Goal: Check status: Check status

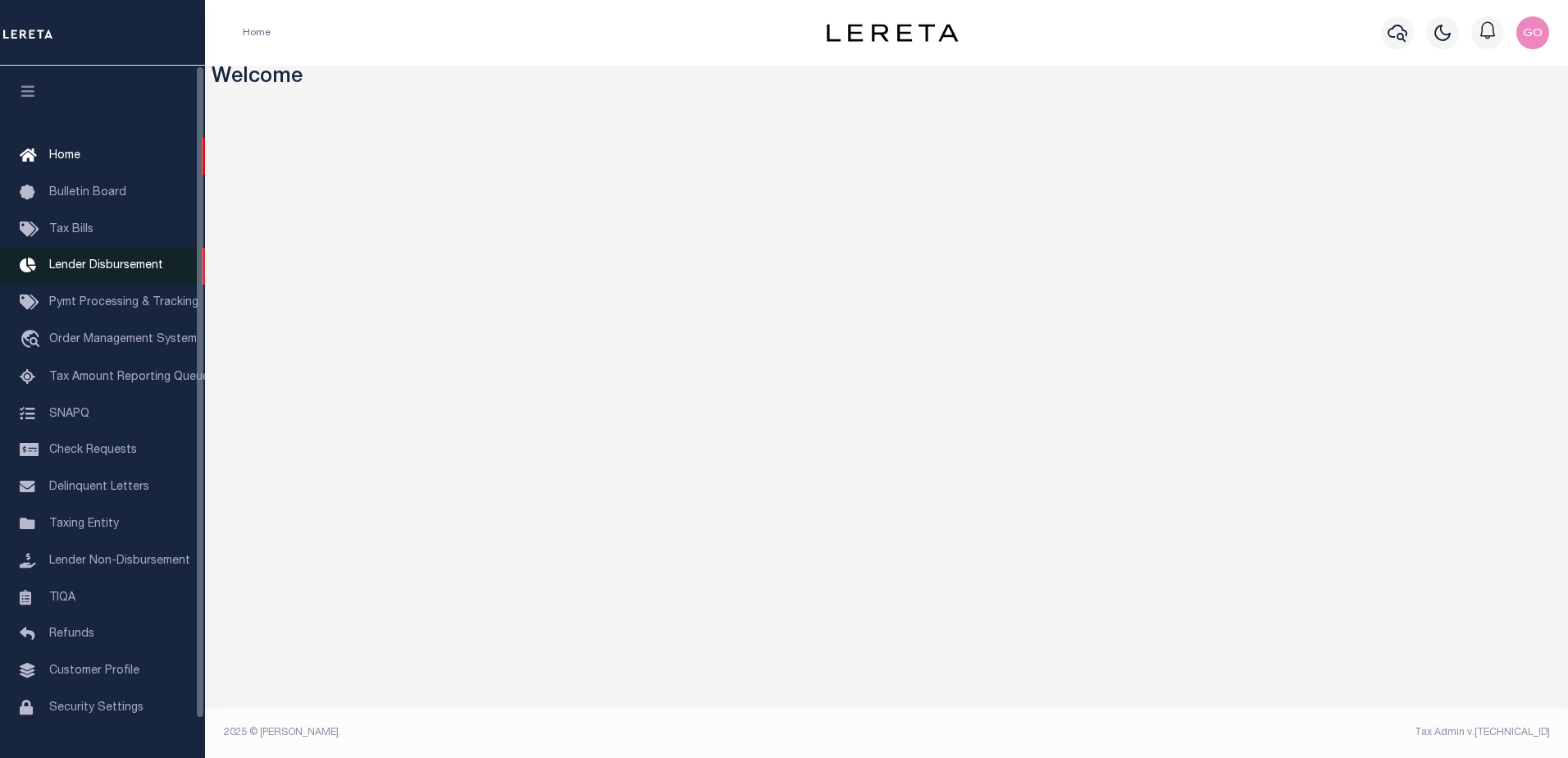
click at [144, 269] on span "Lender Disbursement" at bounding box center [106, 266] width 114 height 11
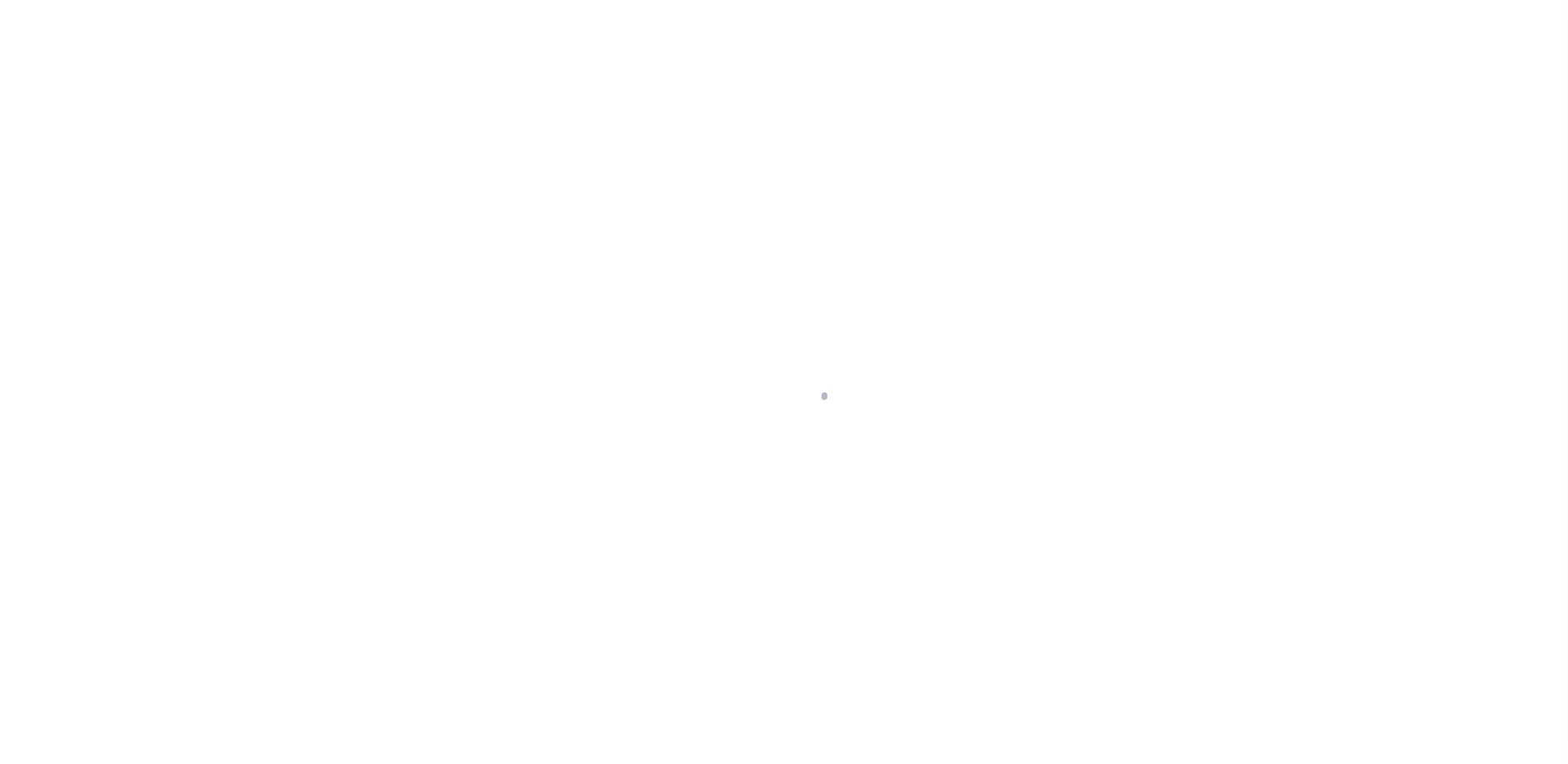
scroll to position [29, 0]
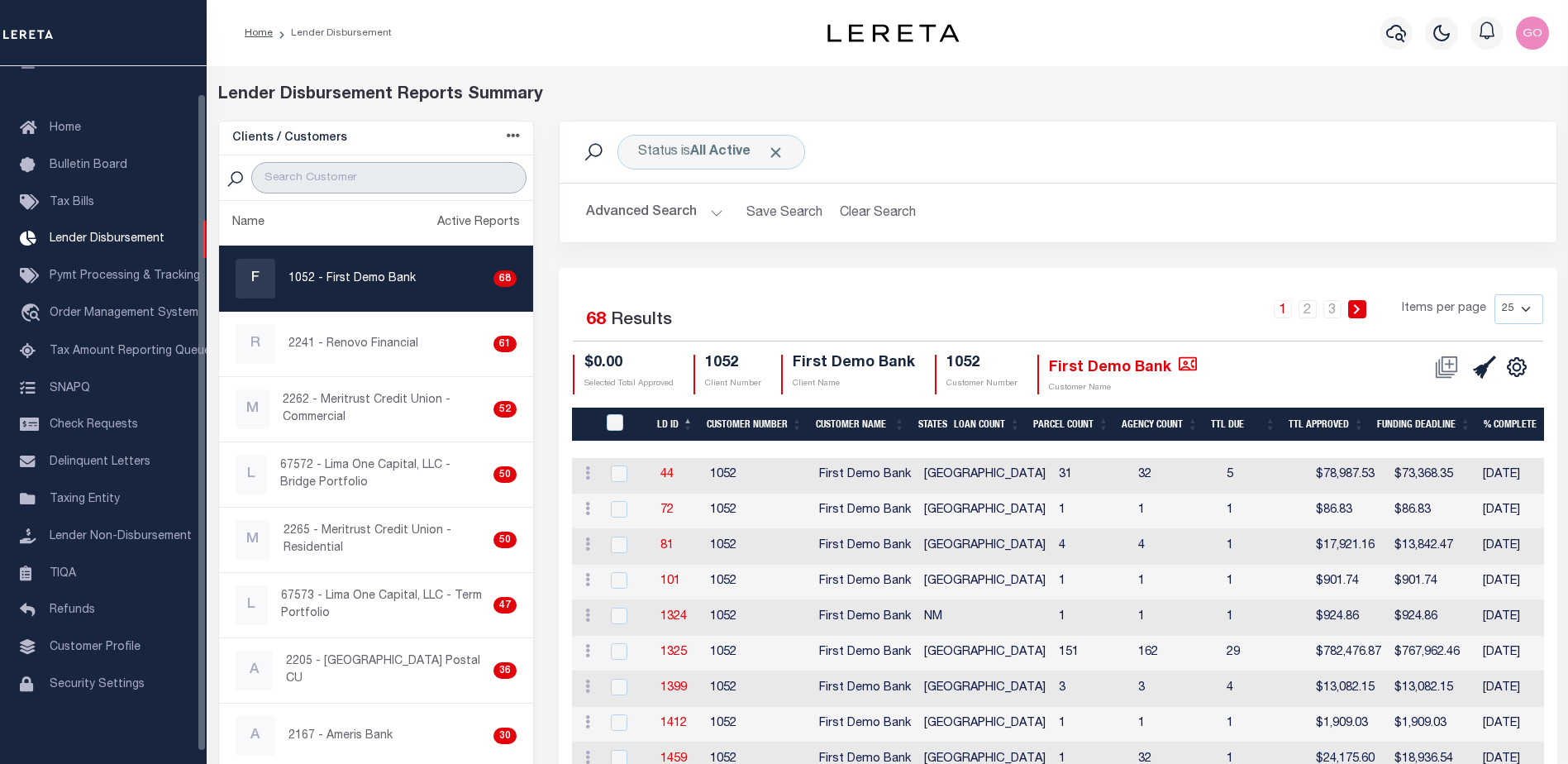
click at [322, 178] on input "search" at bounding box center [390, 178] width 276 height 32
type input "renovo"
select select
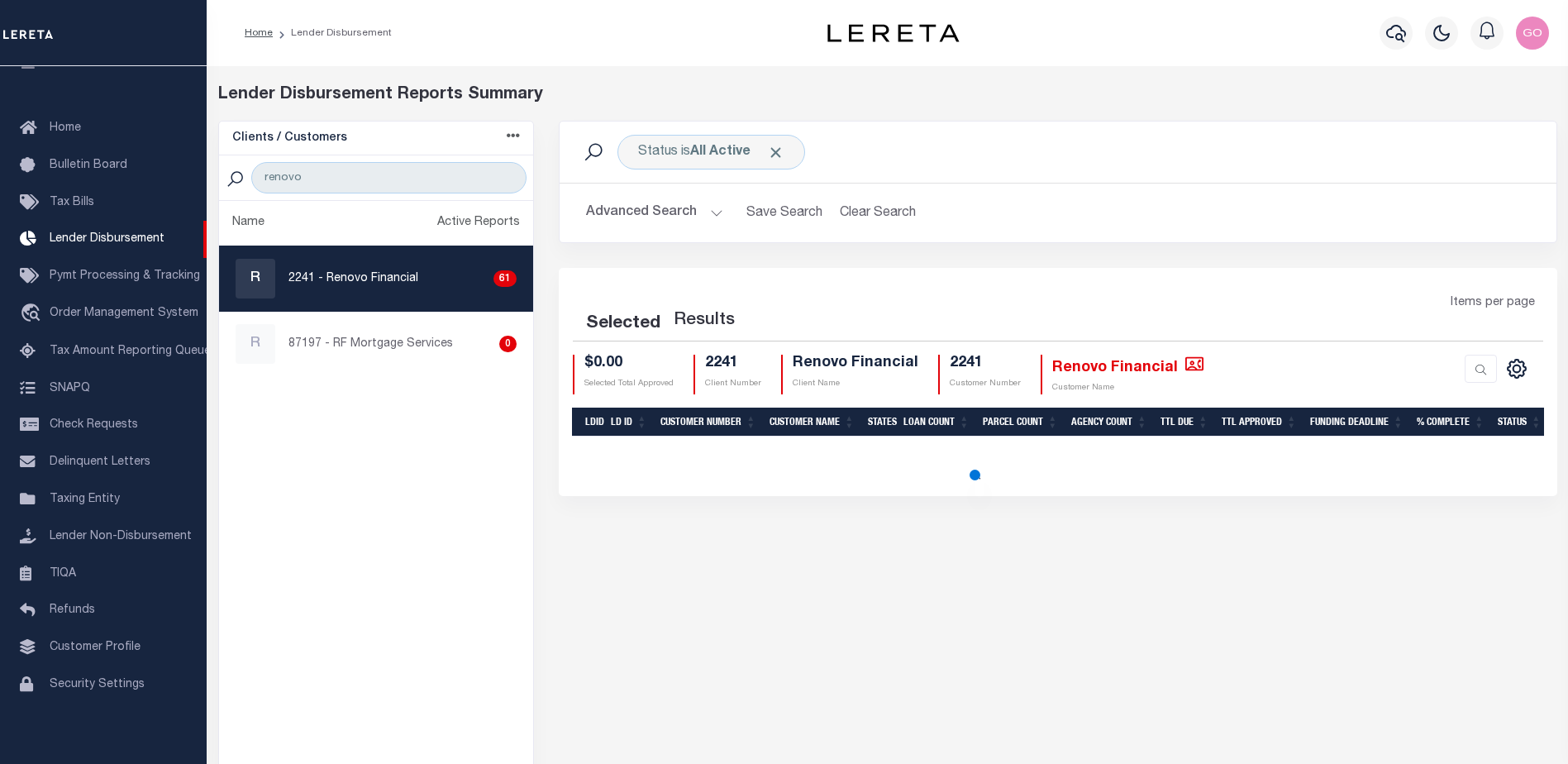
click at [658, 212] on button "Advanced Search" at bounding box center [655, 213] width 137 height 32
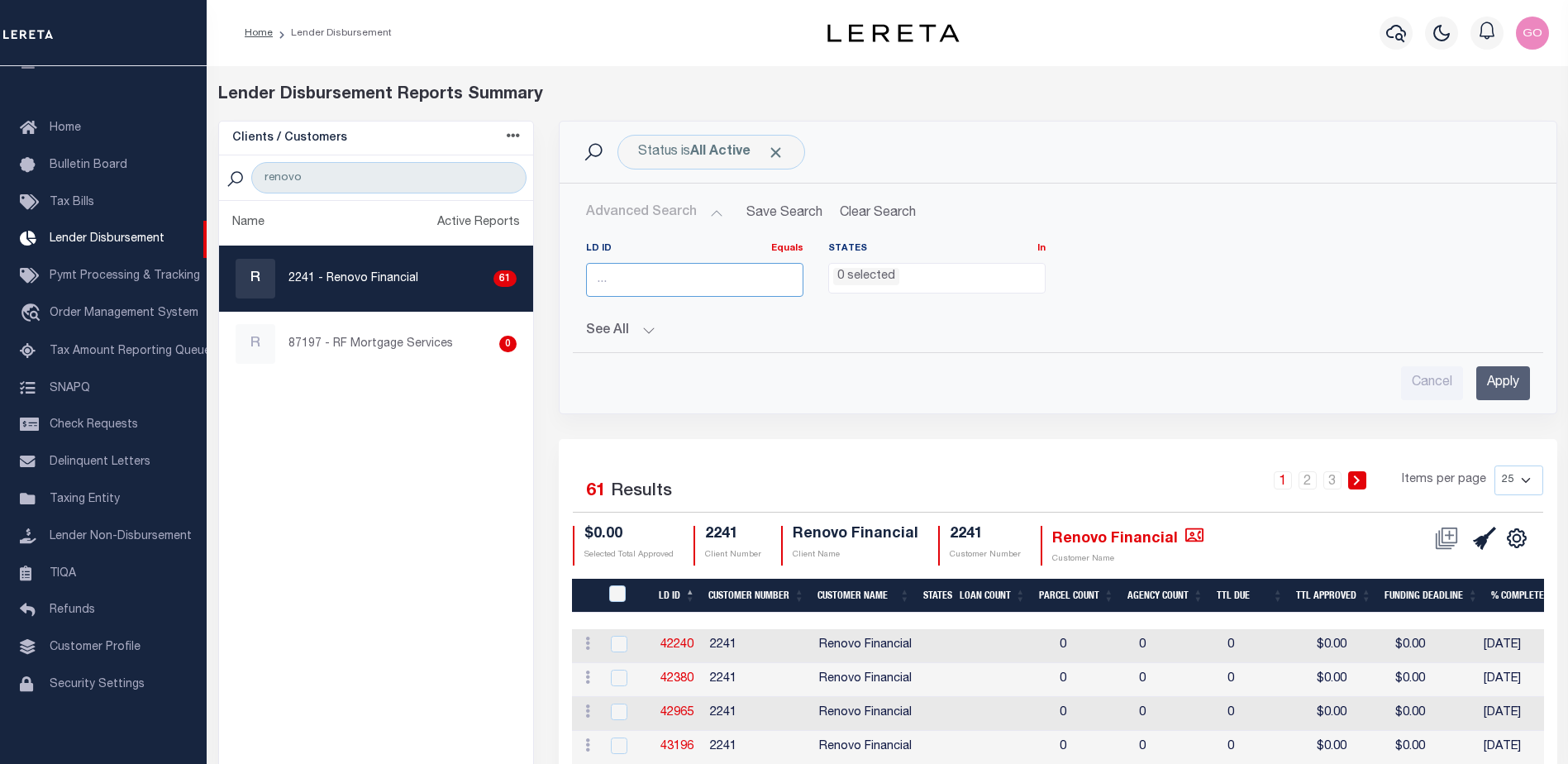
click at [665, 284] on input "number" at bounding box center [695, 280] width 217 height 34
type input "45592"
click at [1501, 383] on input "Apply" at bounding box center [1503, 383] width 54 height 34
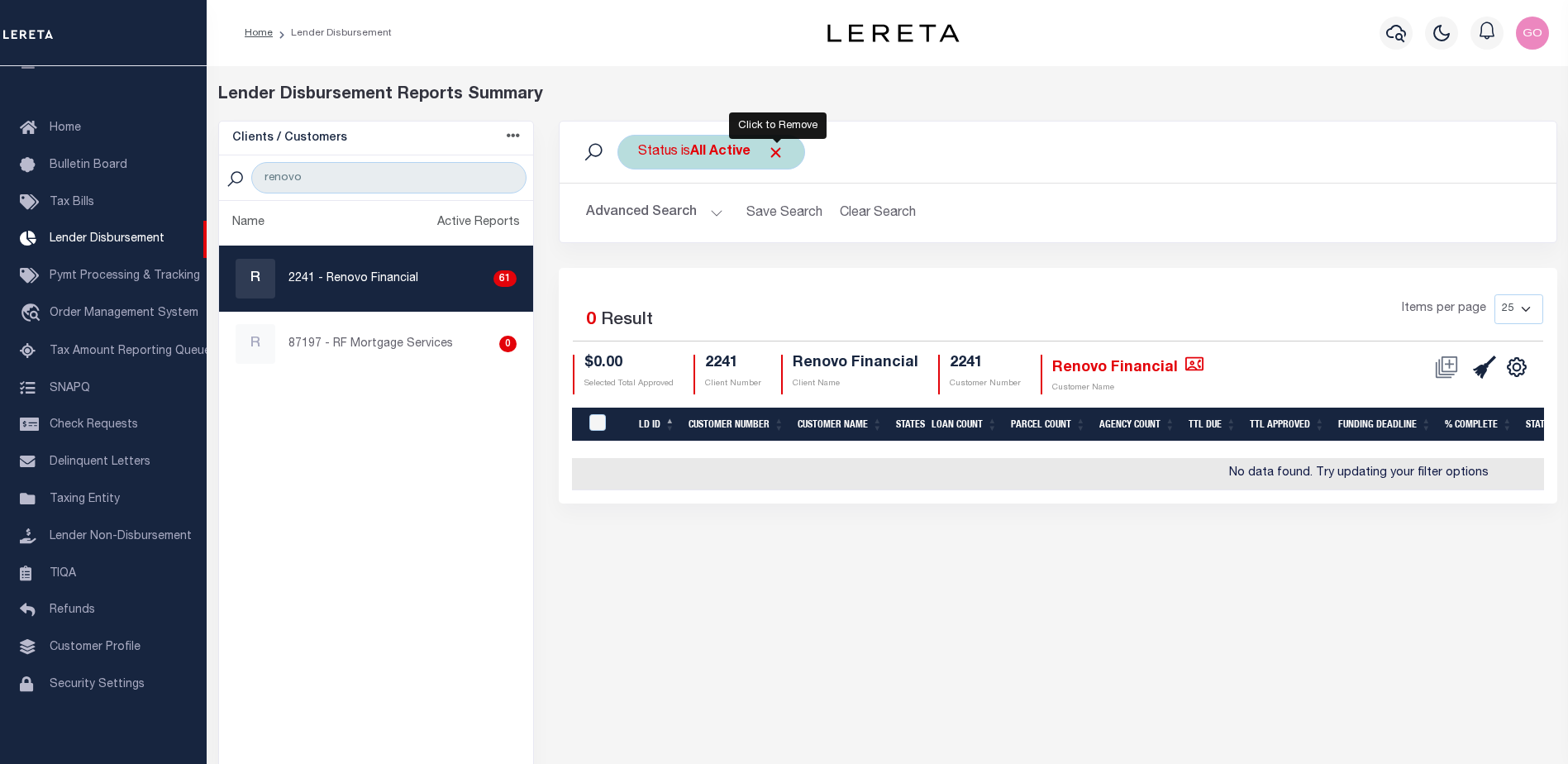
click at [780, 149] on span "Click to Remove" at bounding box center [776, 153] width 18 height 18
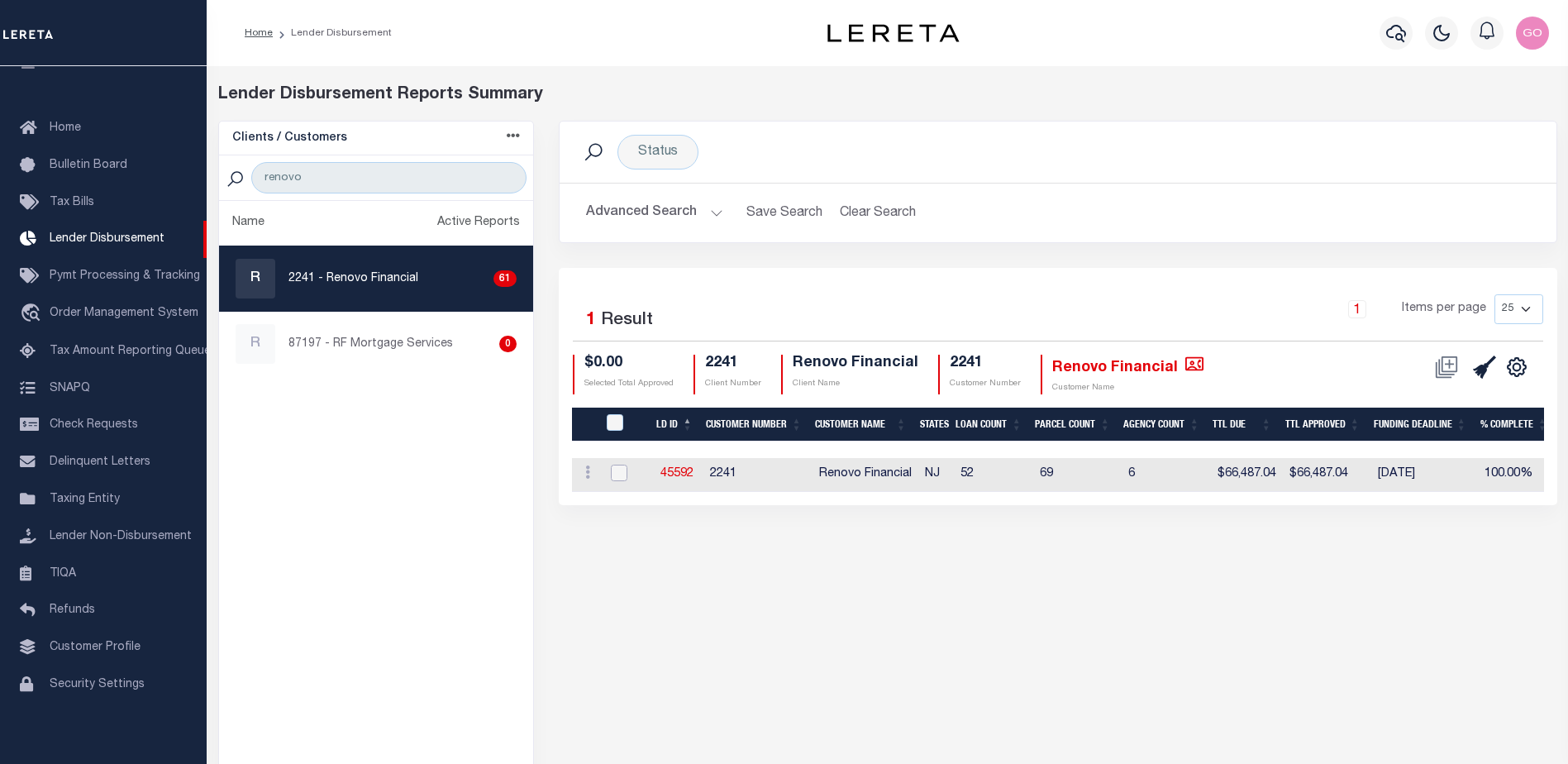
click at [617, 471] on input "checkbox" at bounding box center [619, 473] width 17 height 17
checkbox input "true"
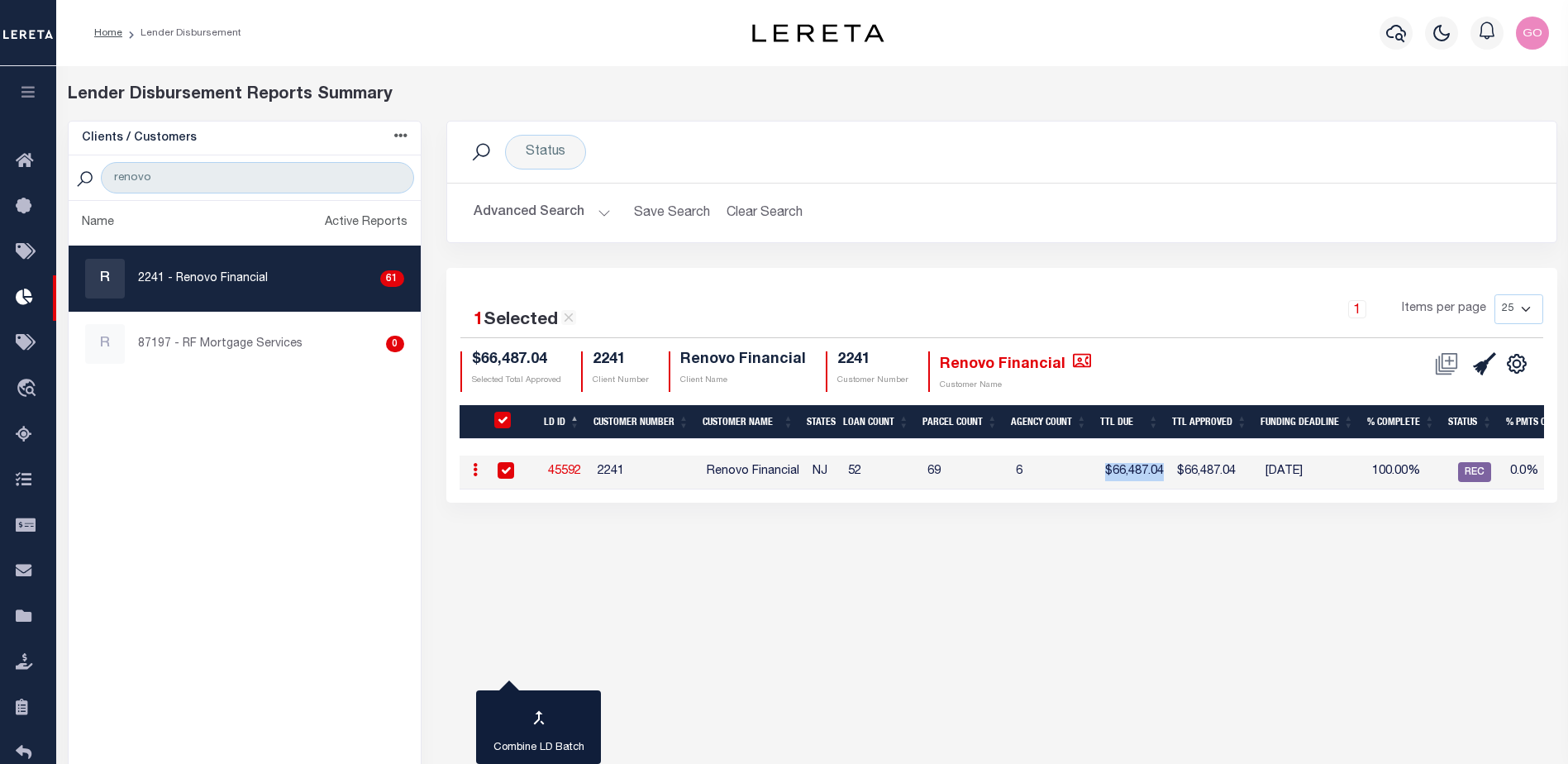
drag, startPoint x: 1136, startPoint y: 473, endPoint x: 1165, endPoint y: 473, distance: 29.0
click at [1165, 473] on td "$66,487.04" at bounding box center [1134, 473] width 72 height 34
checkbox input "false"
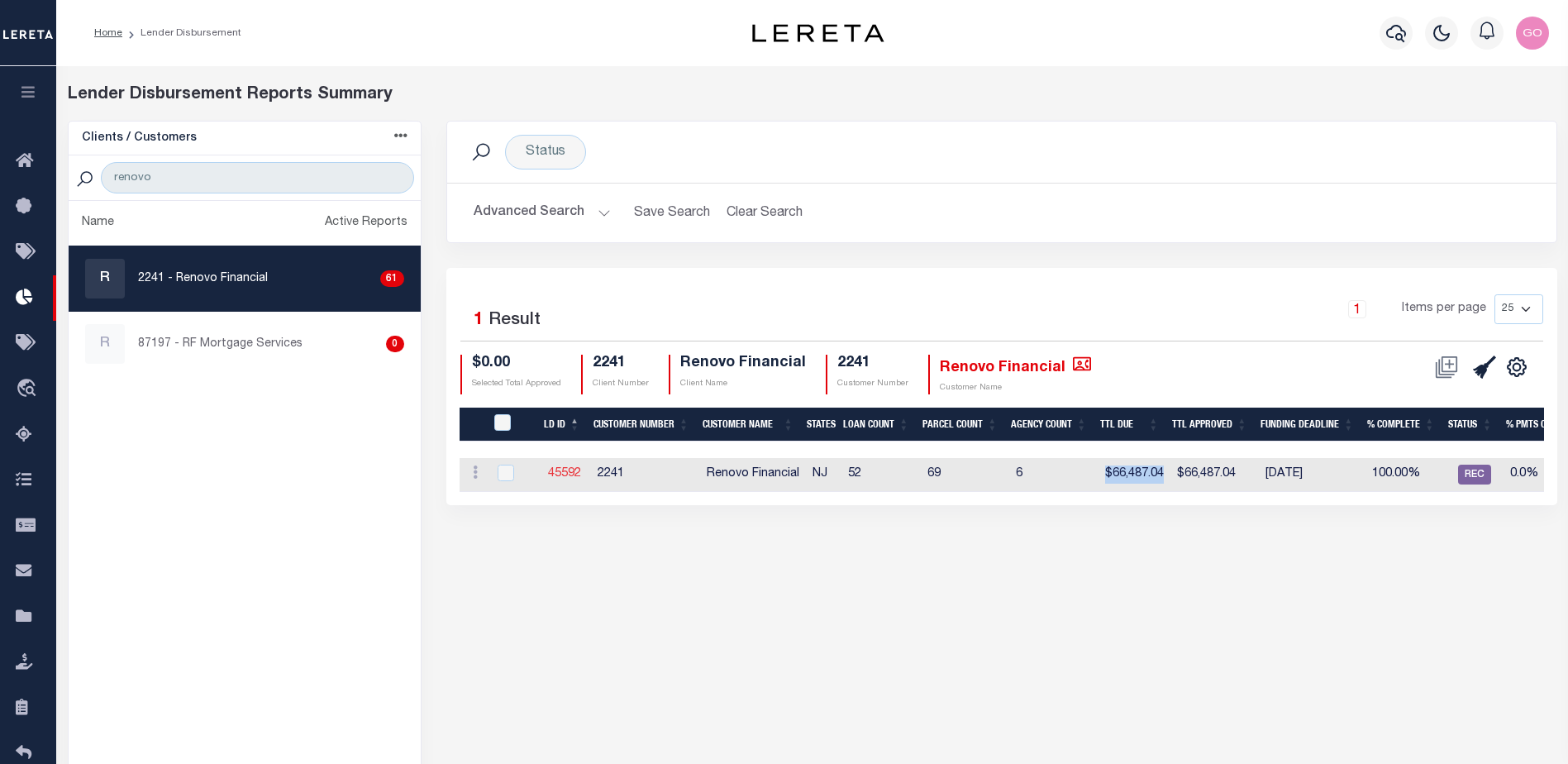
click at [563, 475] on link "45592" at bounding box center [564, 473] width 33 height 11
checkbox input "true"
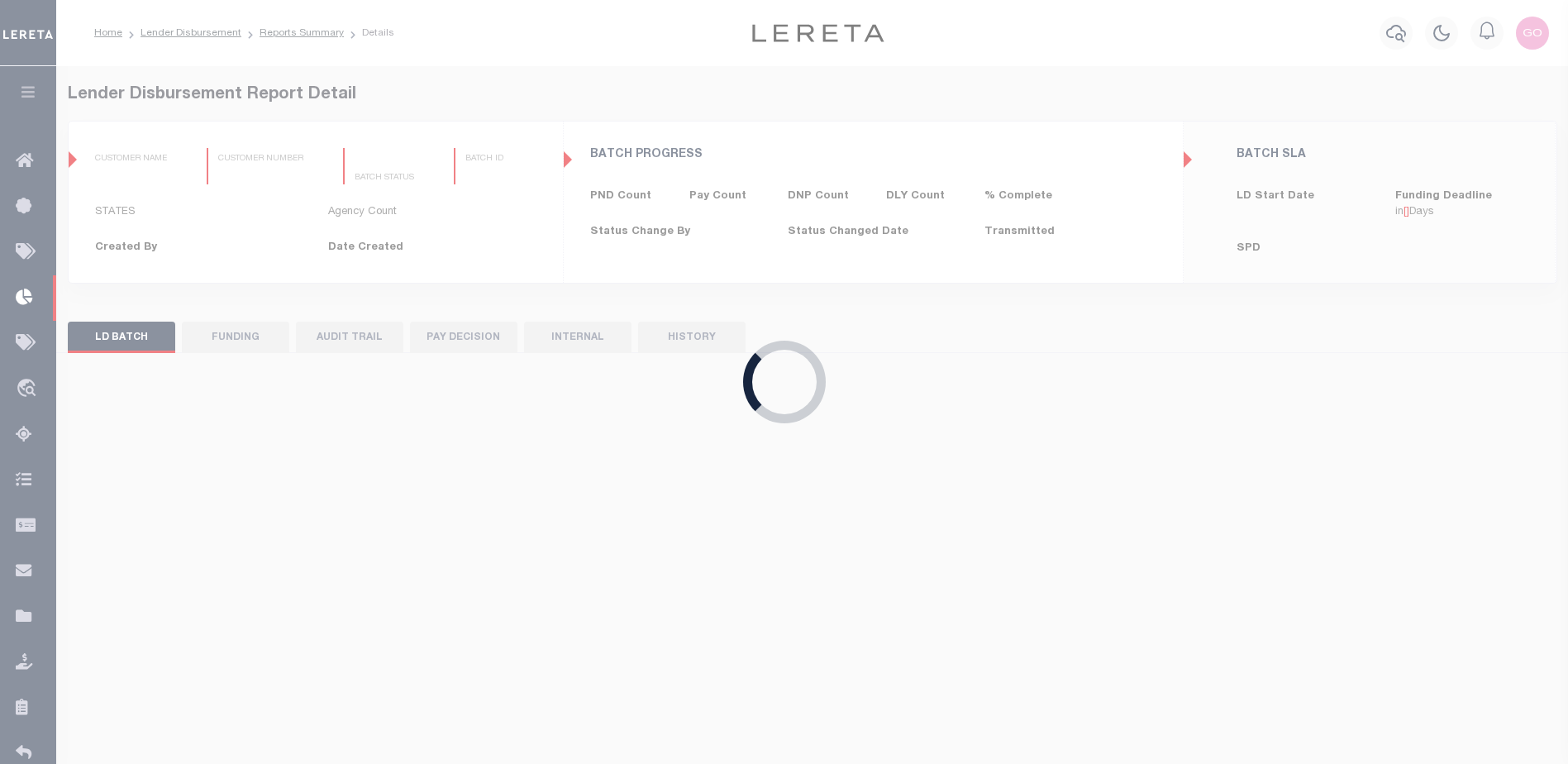
type input "$0.00"
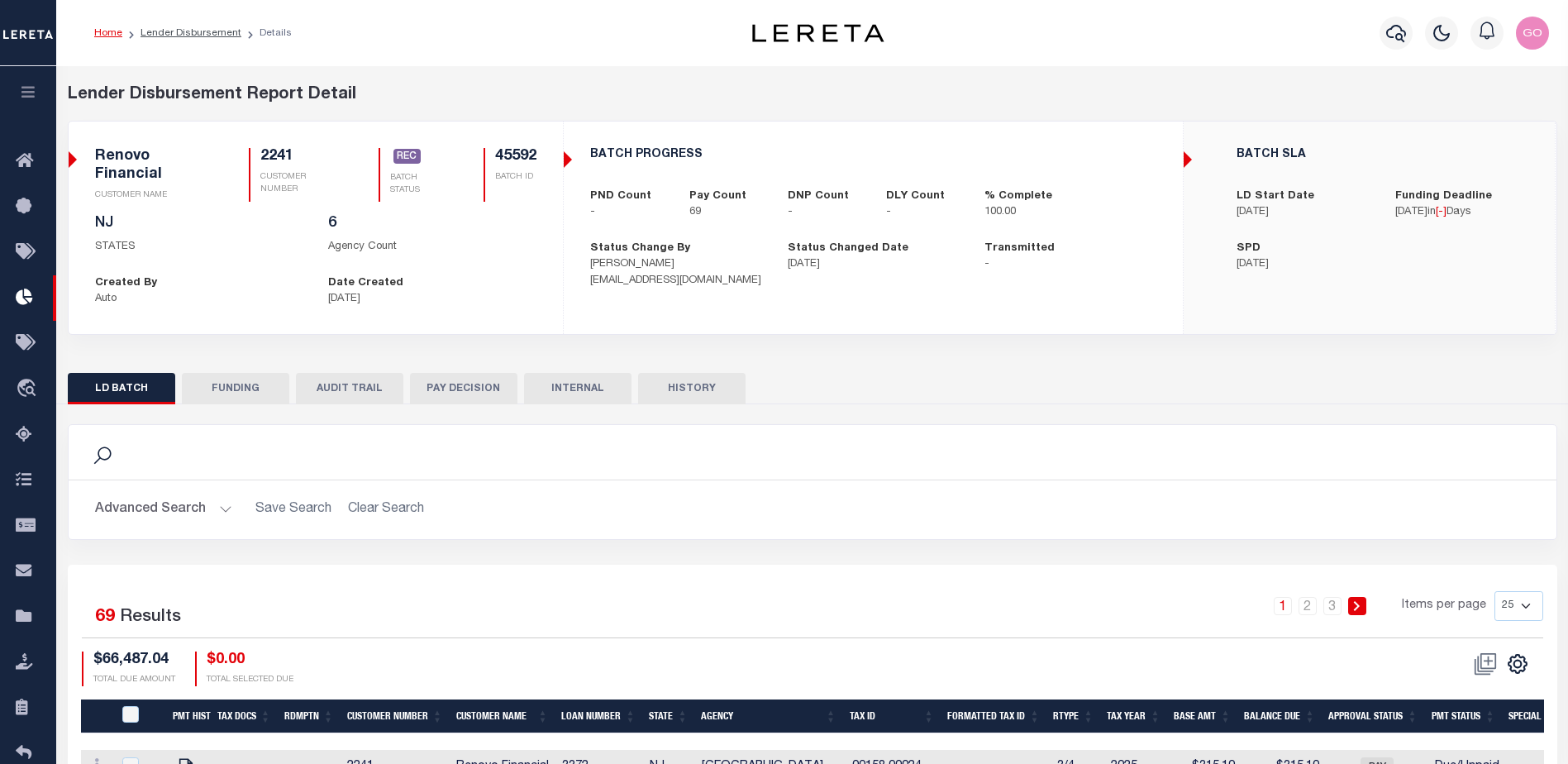
click at [264, 388] on button "FUNDING" at bounding box center [236, 389] width 108 height 32
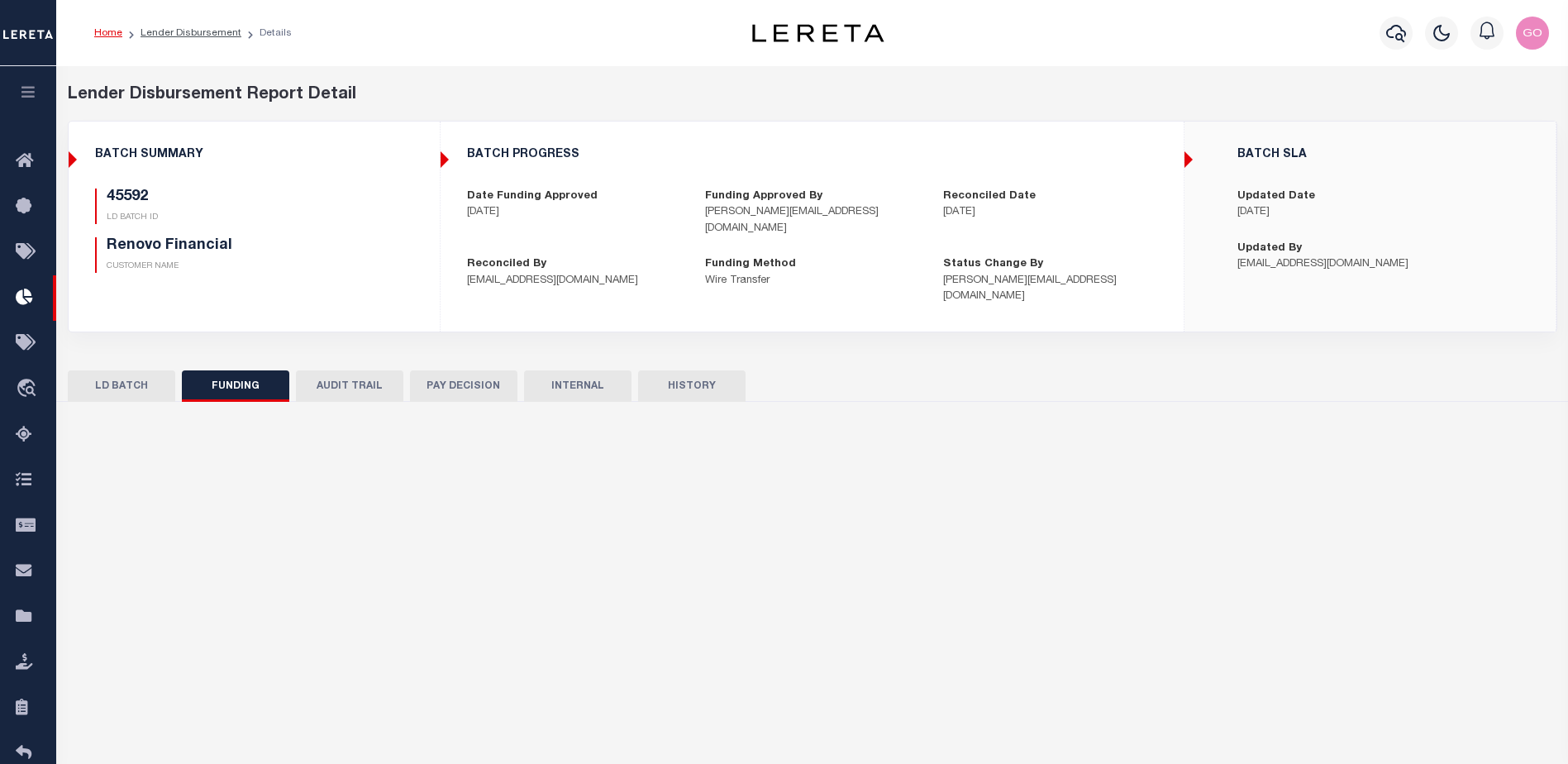
type input "$66,487.04"
type input "$0"
type input "[DATE]"
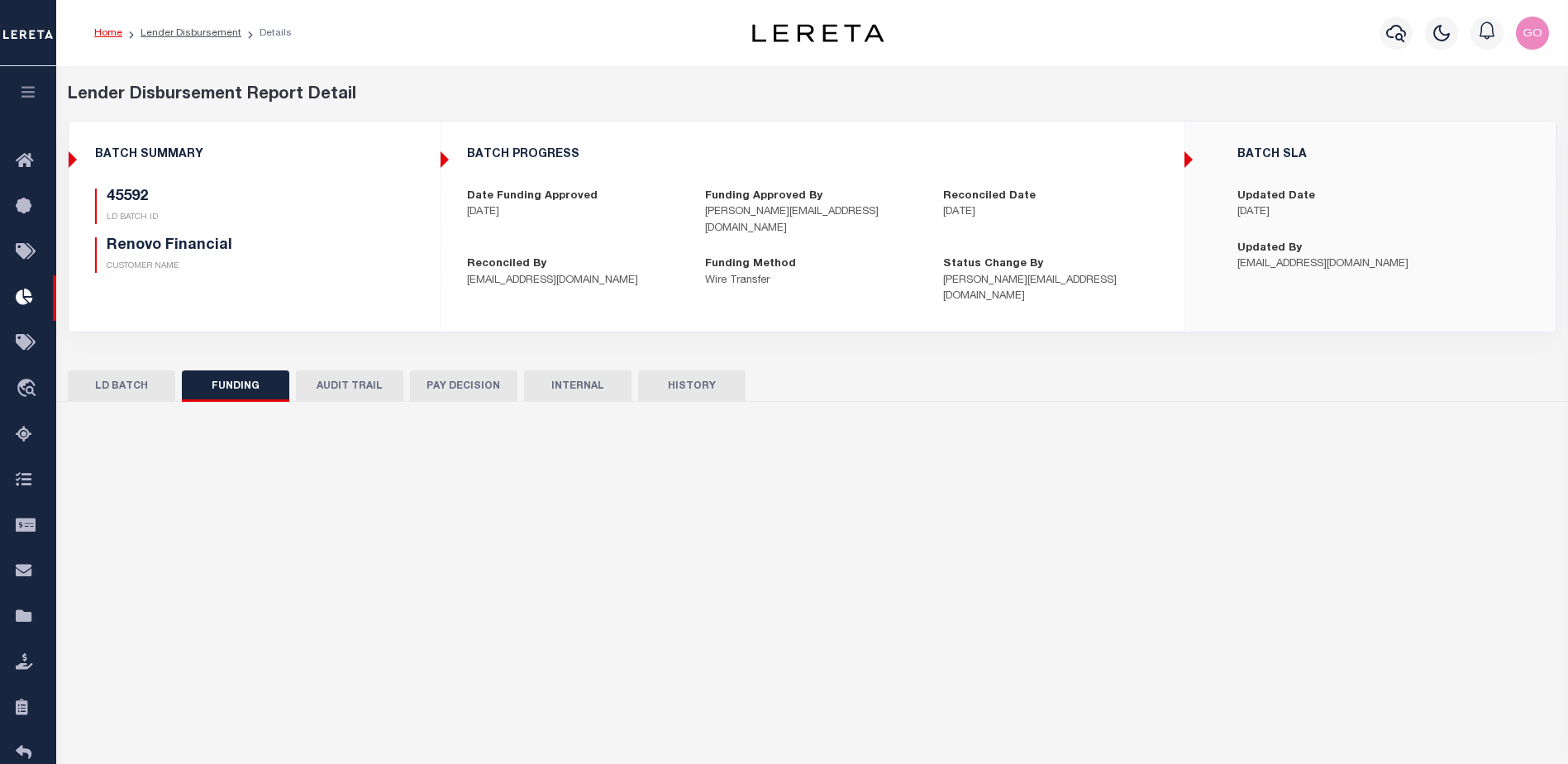
type input "20250818MMQFMP2700358708181632FT03"
type input "[DATE]"
select select "100"
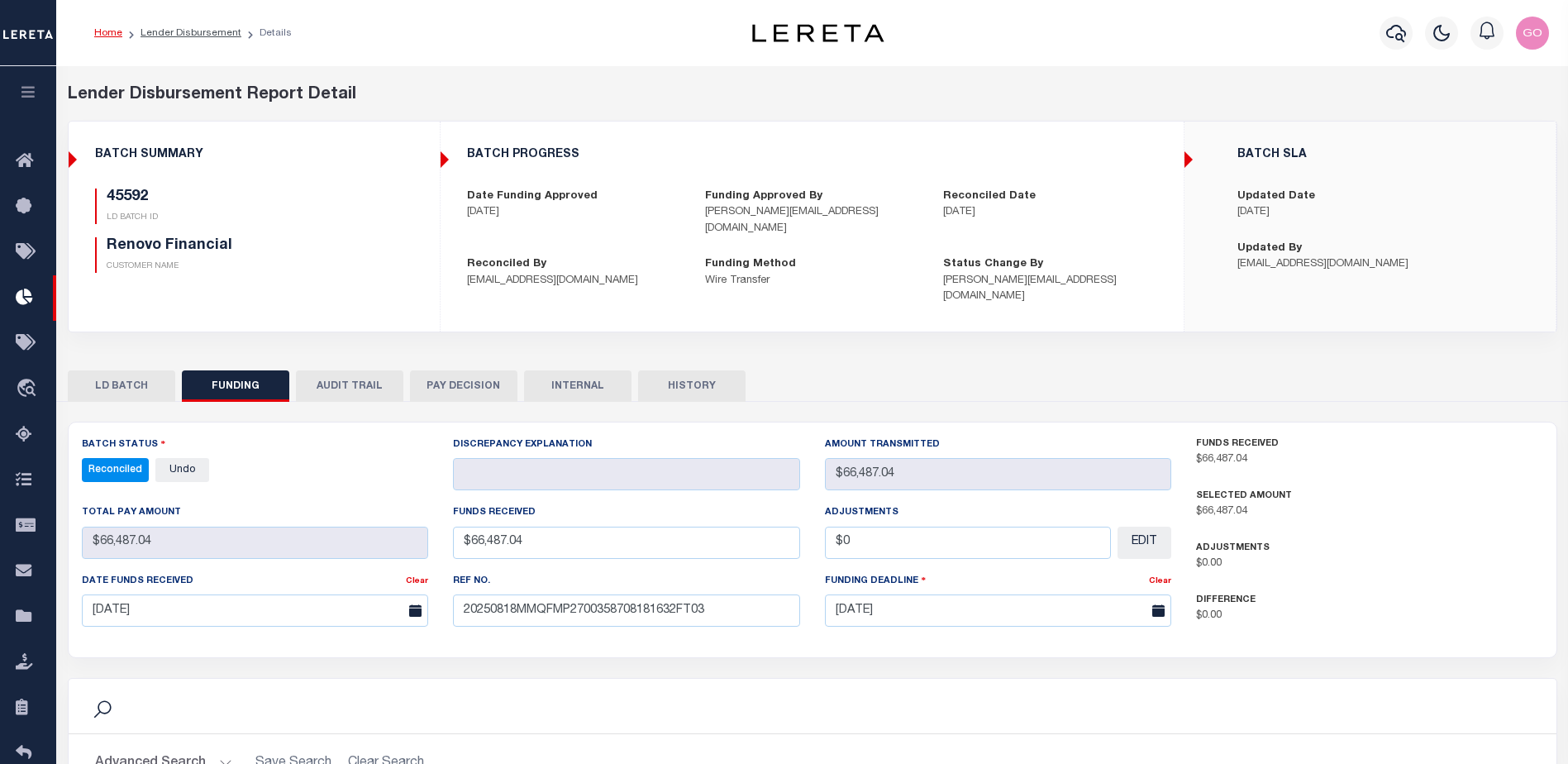
select select "100"
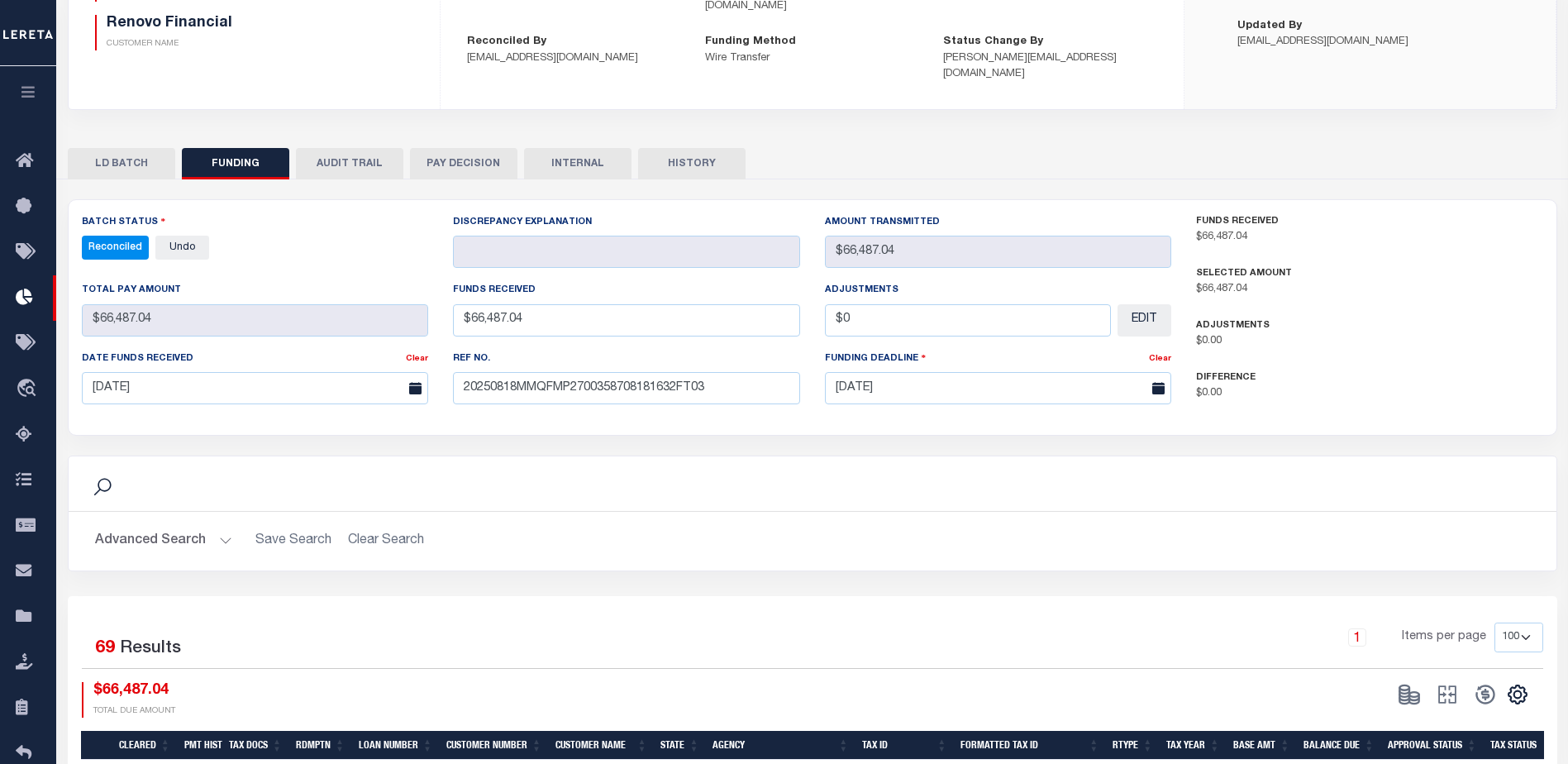
scroll to position [248, 0]
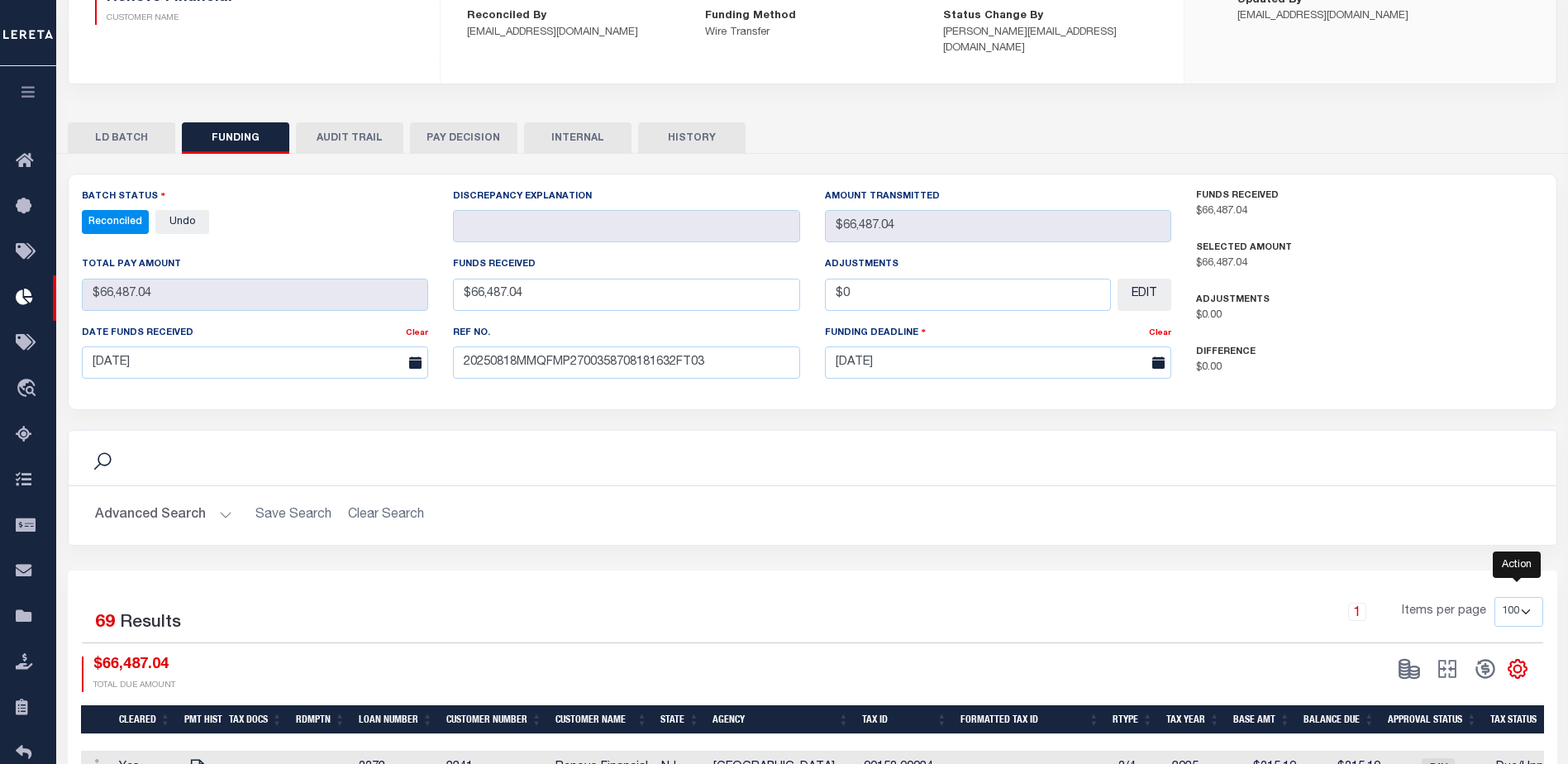
click at [1515, 660] on icon "" at bounding box center [1518, 669] width 19 height 19
click at [1411, 441] on span "CSV" at bounding box center [1398, 446] width 25 height 11
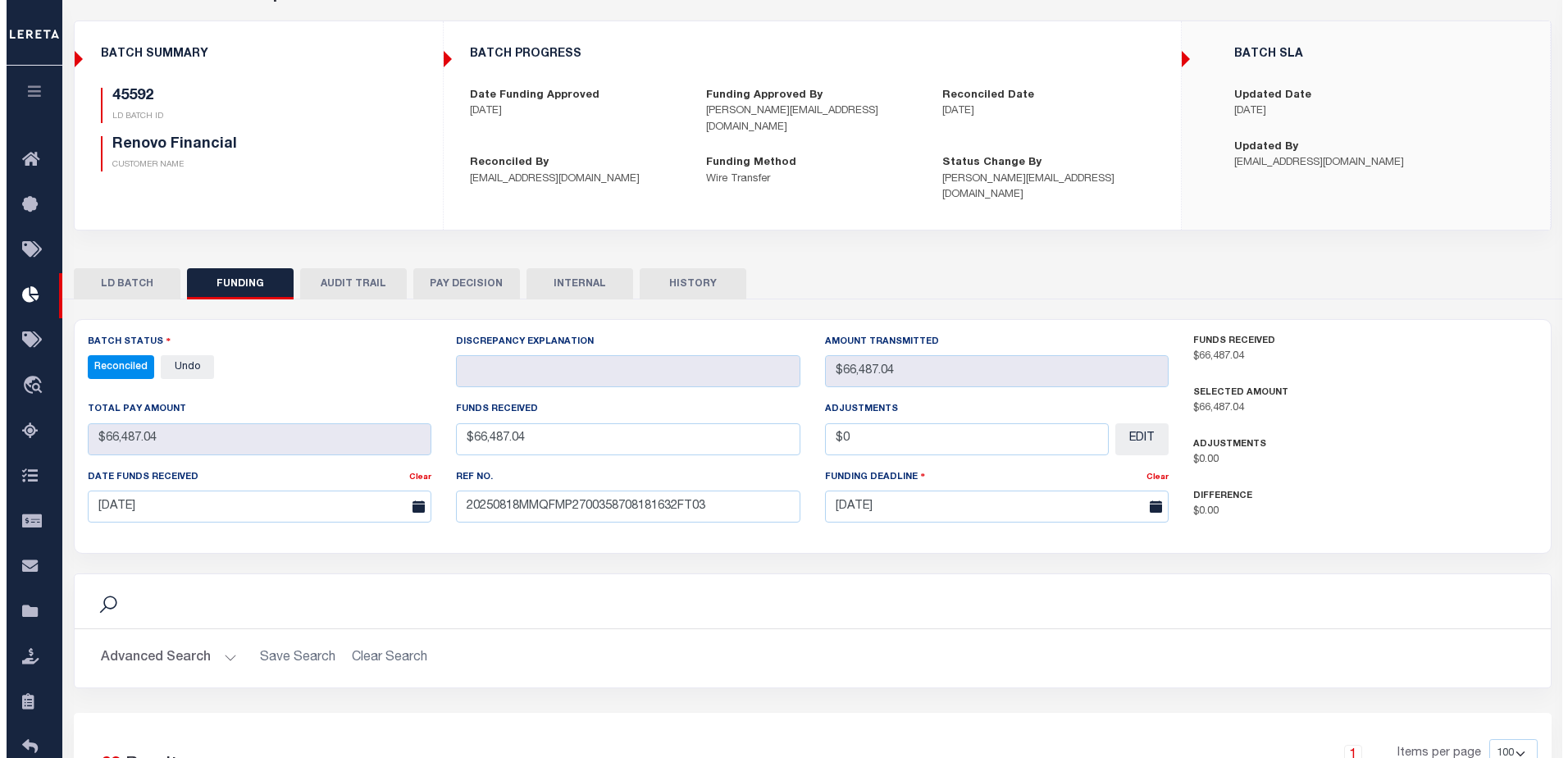
scroll to position [0, 0]
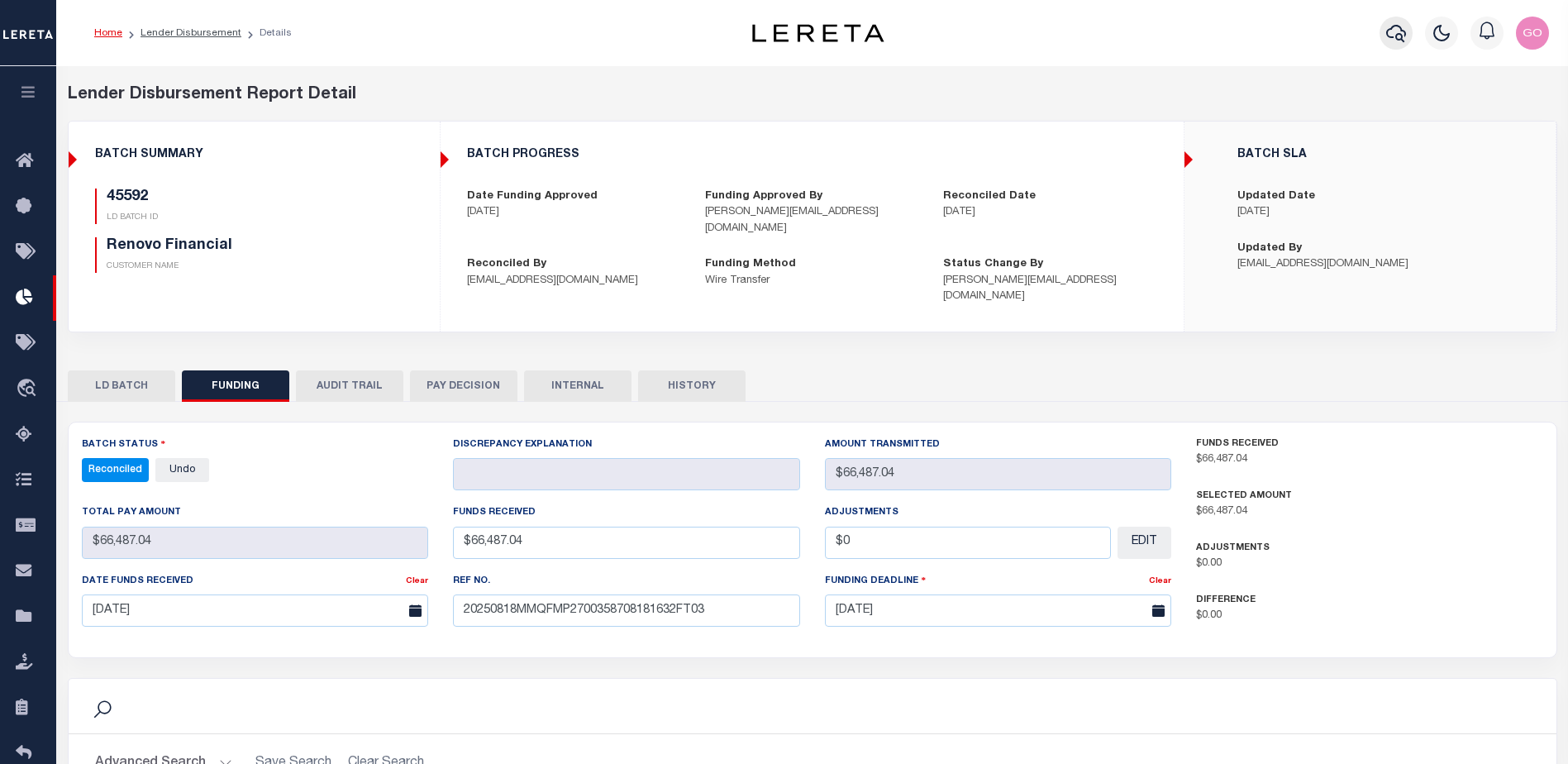
click at [1400, 34] on icon "button" at bounding box center [1396, 33] width 19 height 19
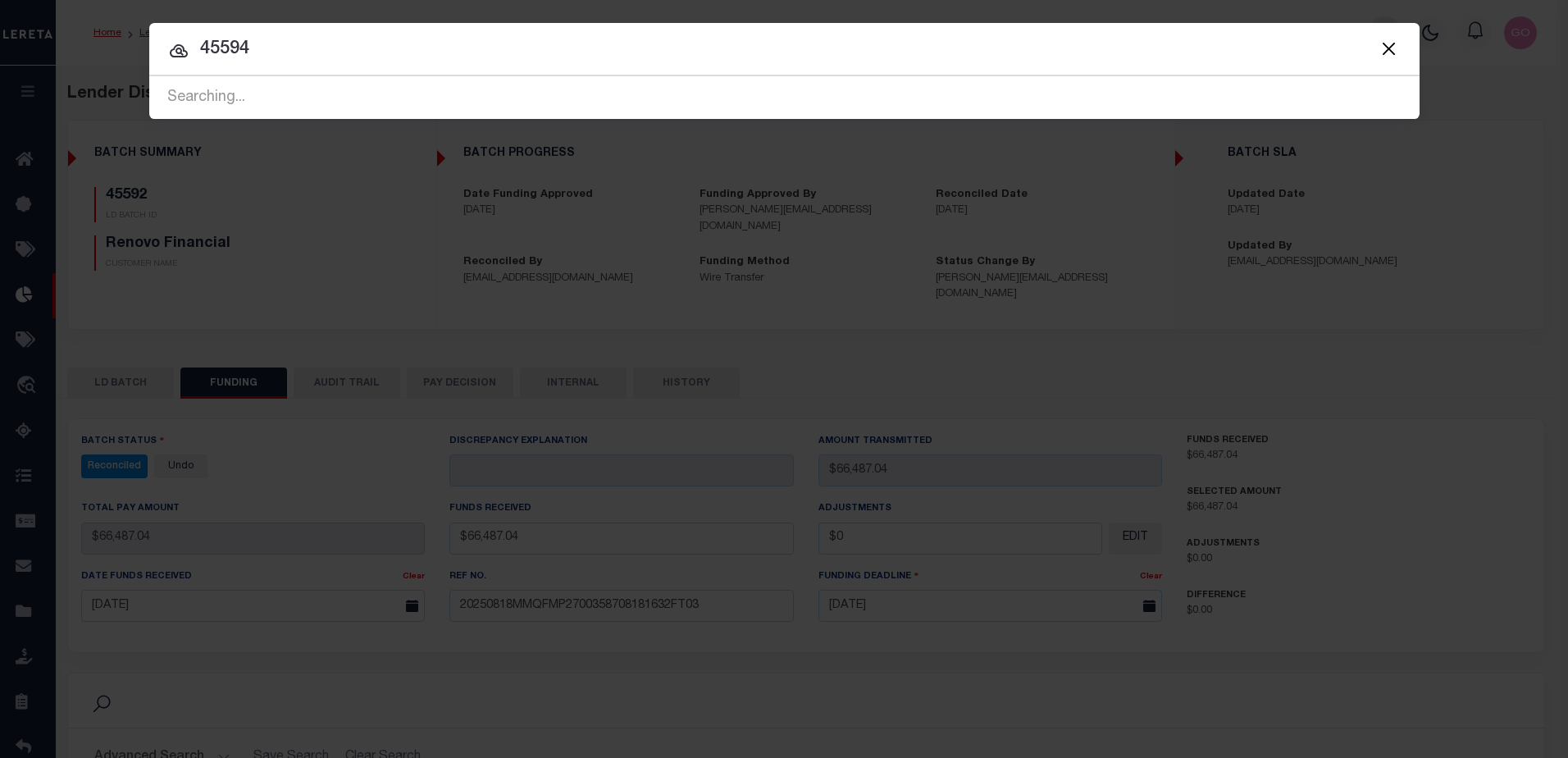
type input "45594"
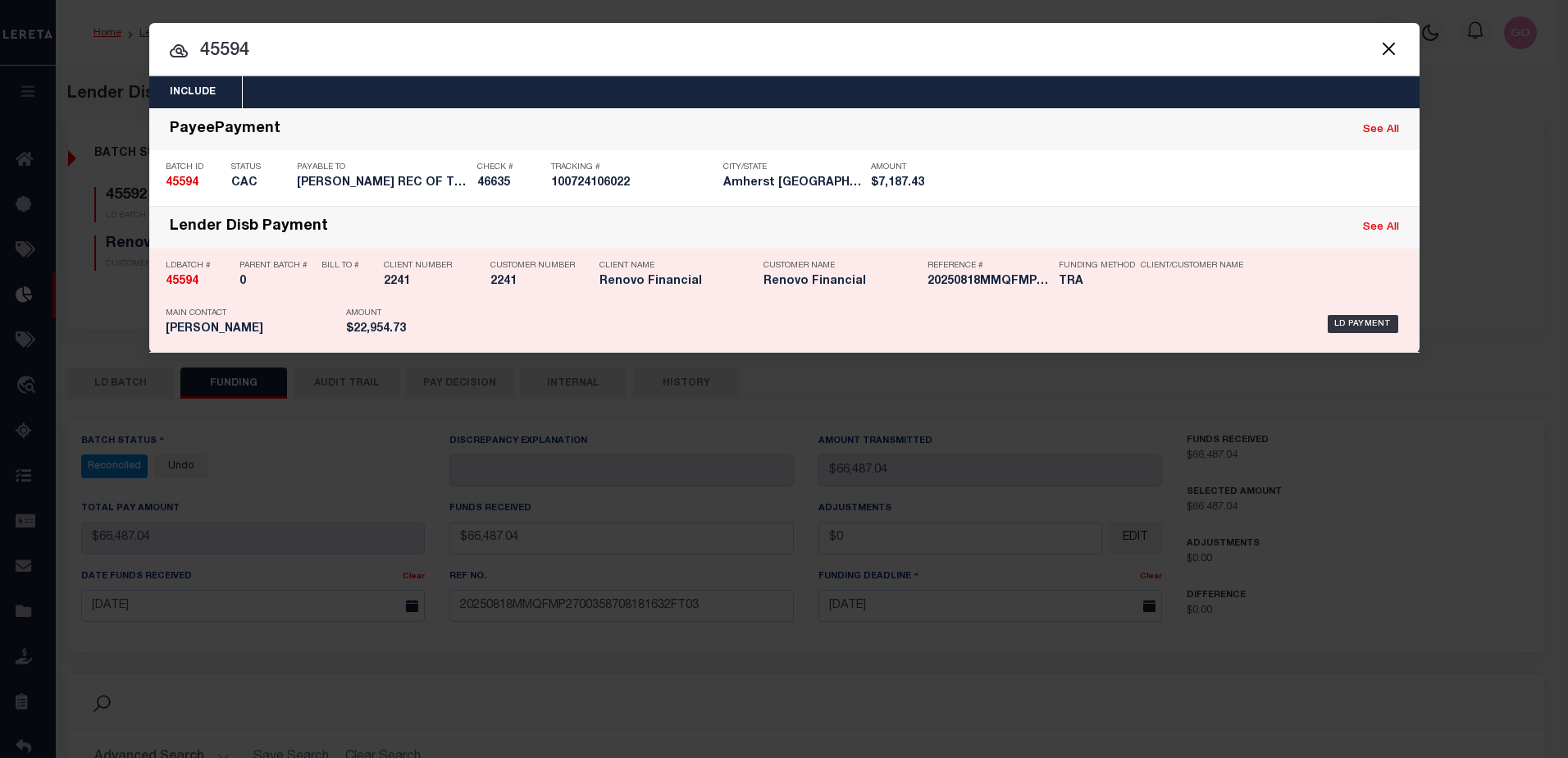
click at [188, 286] on strong "45594" at bounding box center [181, 280] width 32 height 11
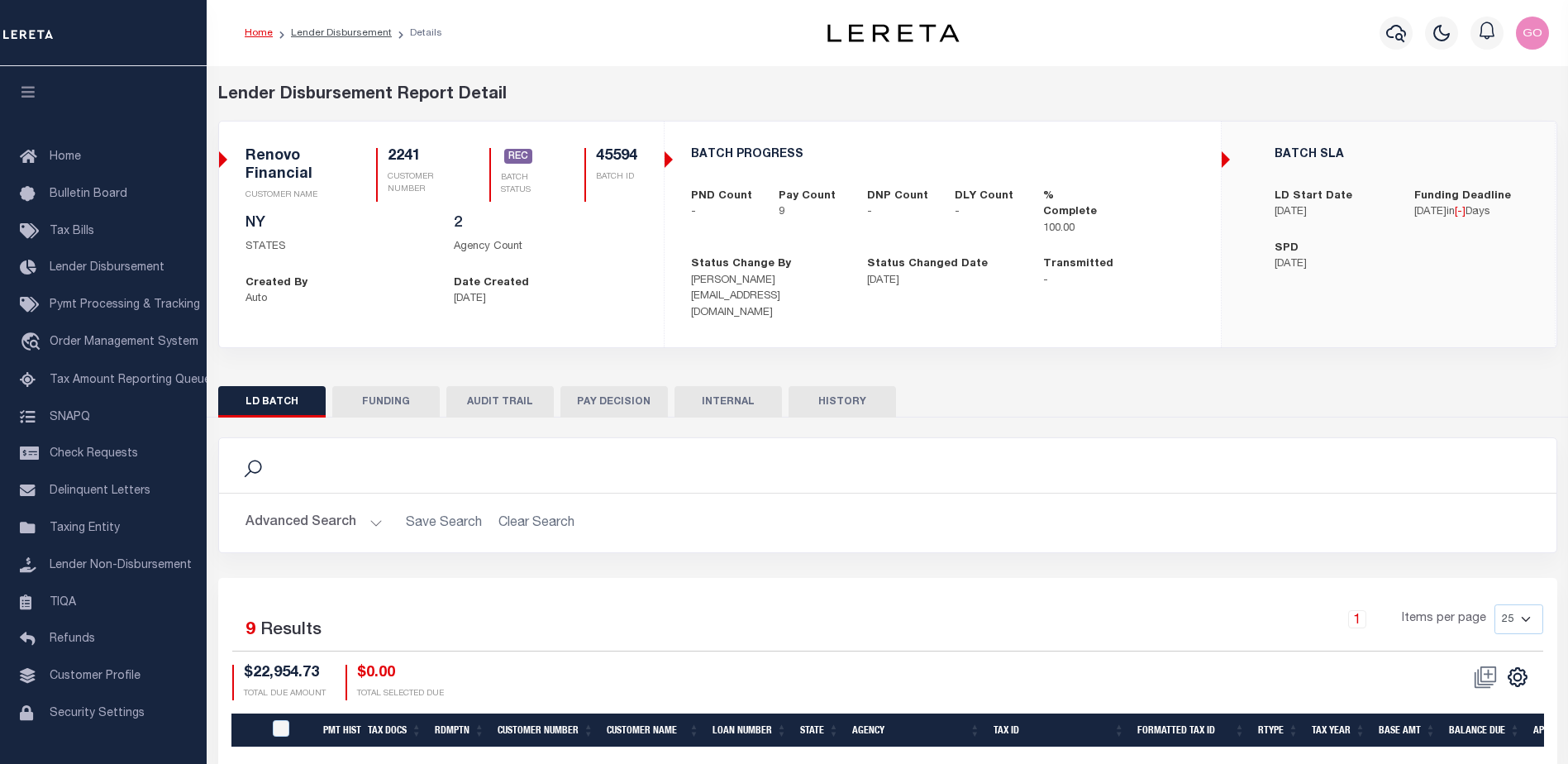
drag, startPoint x: 390, startPoint y: 386, endPoint x: 1017, endPoint y: 654, distance: 681.9
click at [390, 386] on button "FUNDING" at bounding box center [386, 402] width 108 height 32
type input "$22,954.73"
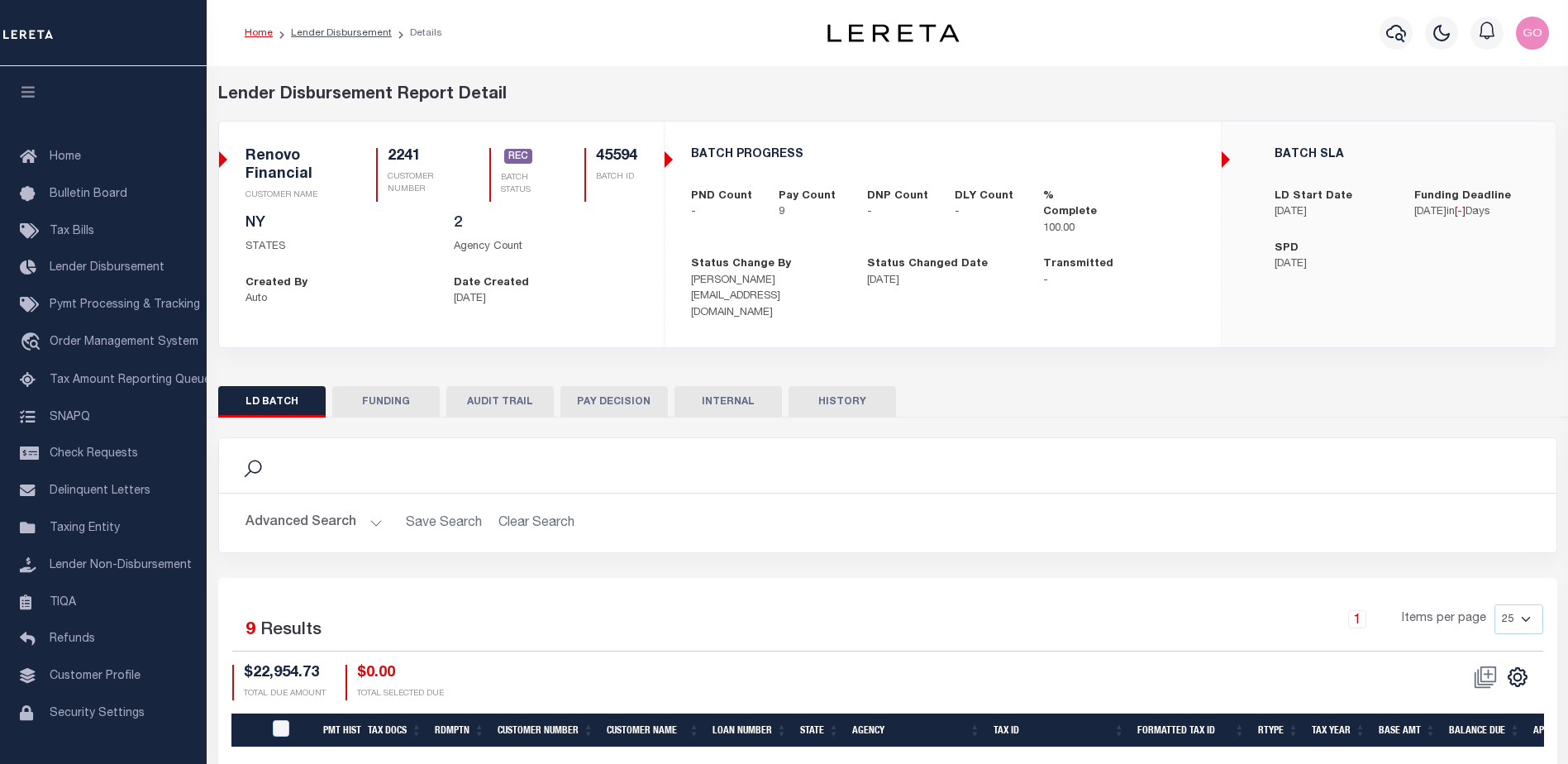
type input "$0"
type input "[DATE]"
type input "20250818MMQFMP2700358708181632FT03"
type input "[DATE]"
select select "100"
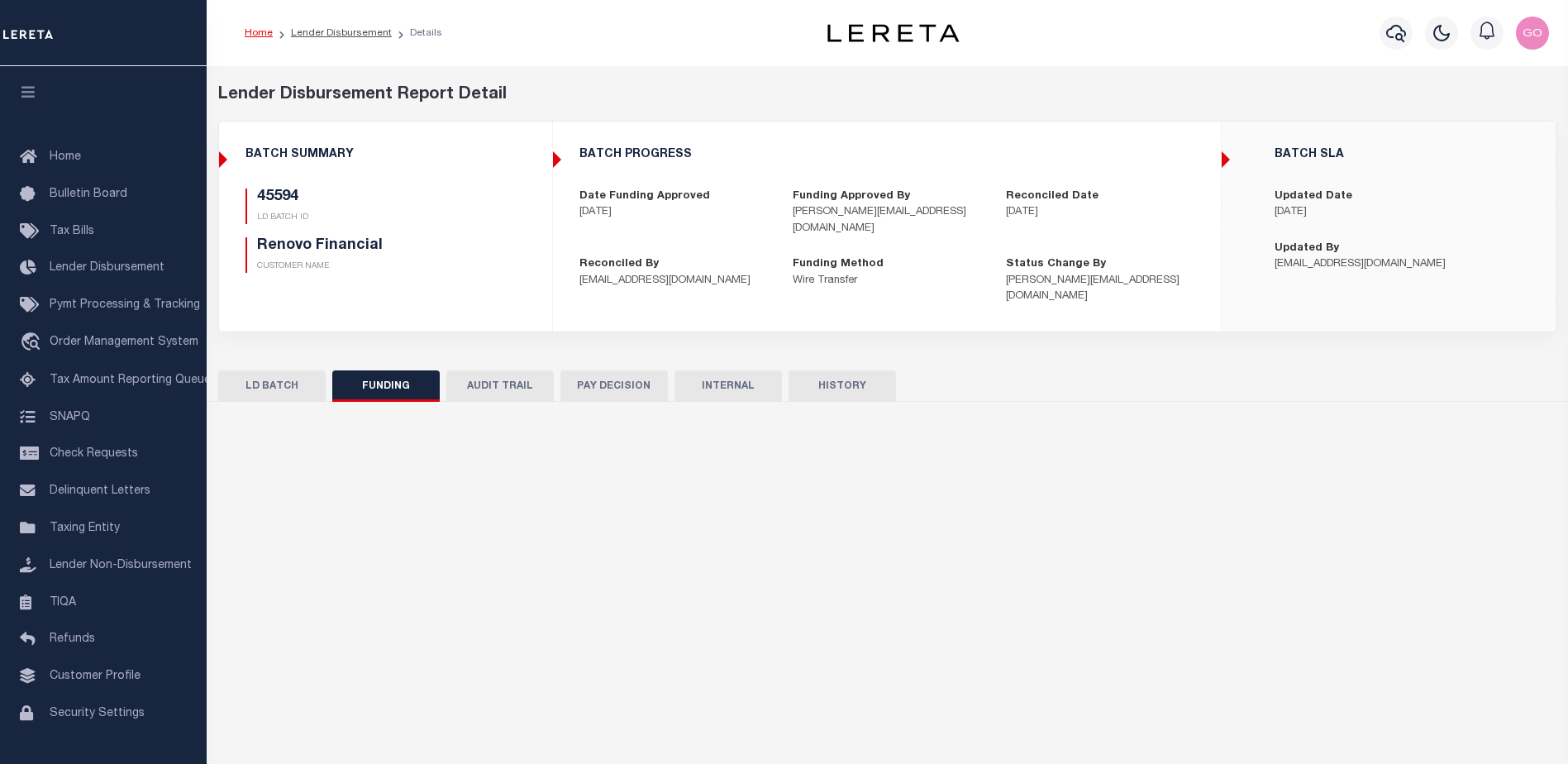
select select "100"
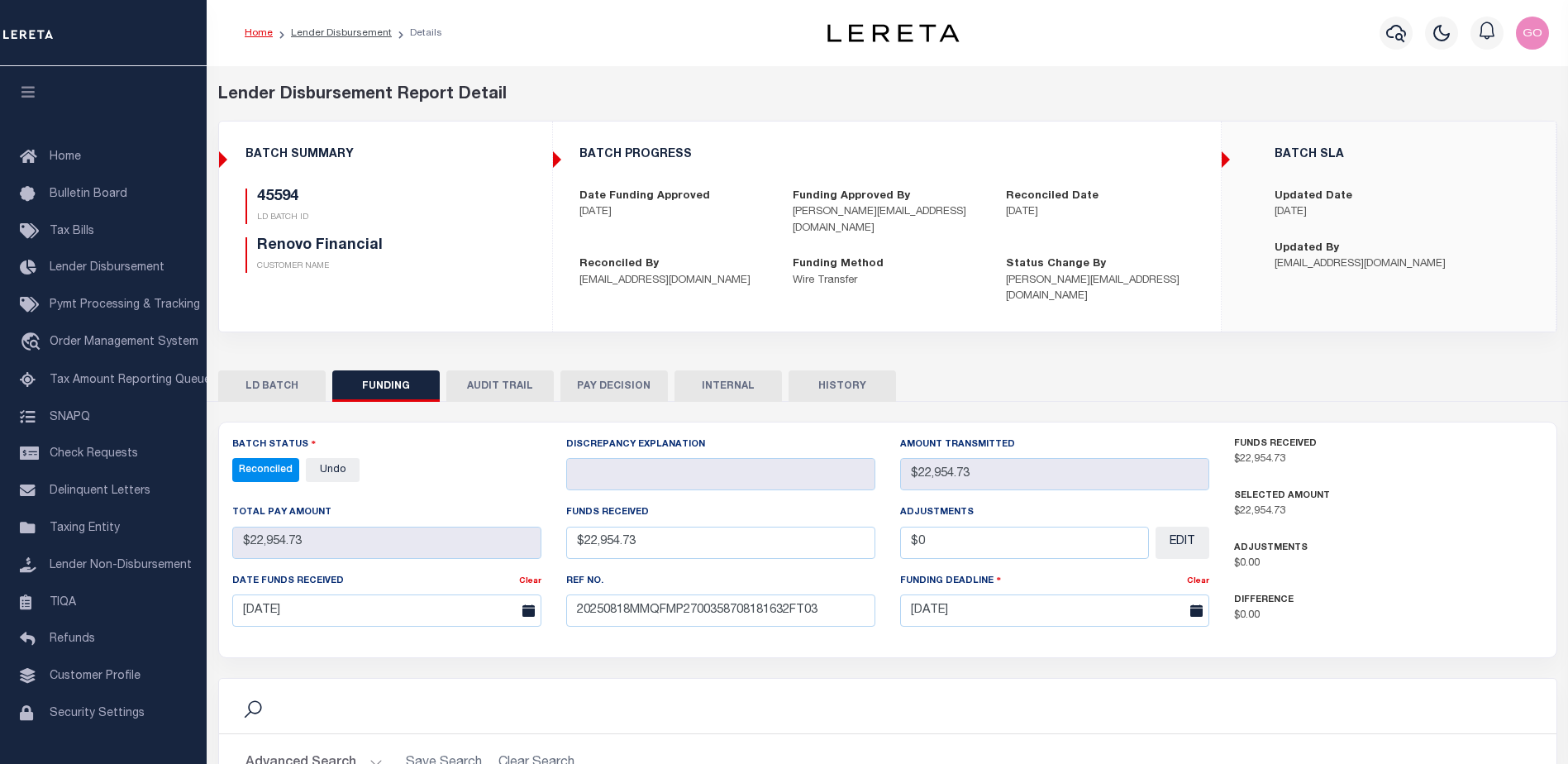
click at [1147, 176] on div "BATCH PROGRESS Date Funding Approved 08/18/2025 Funding Approved By barbara@ren…" at bounding box center [887, 227] width 666 height 184
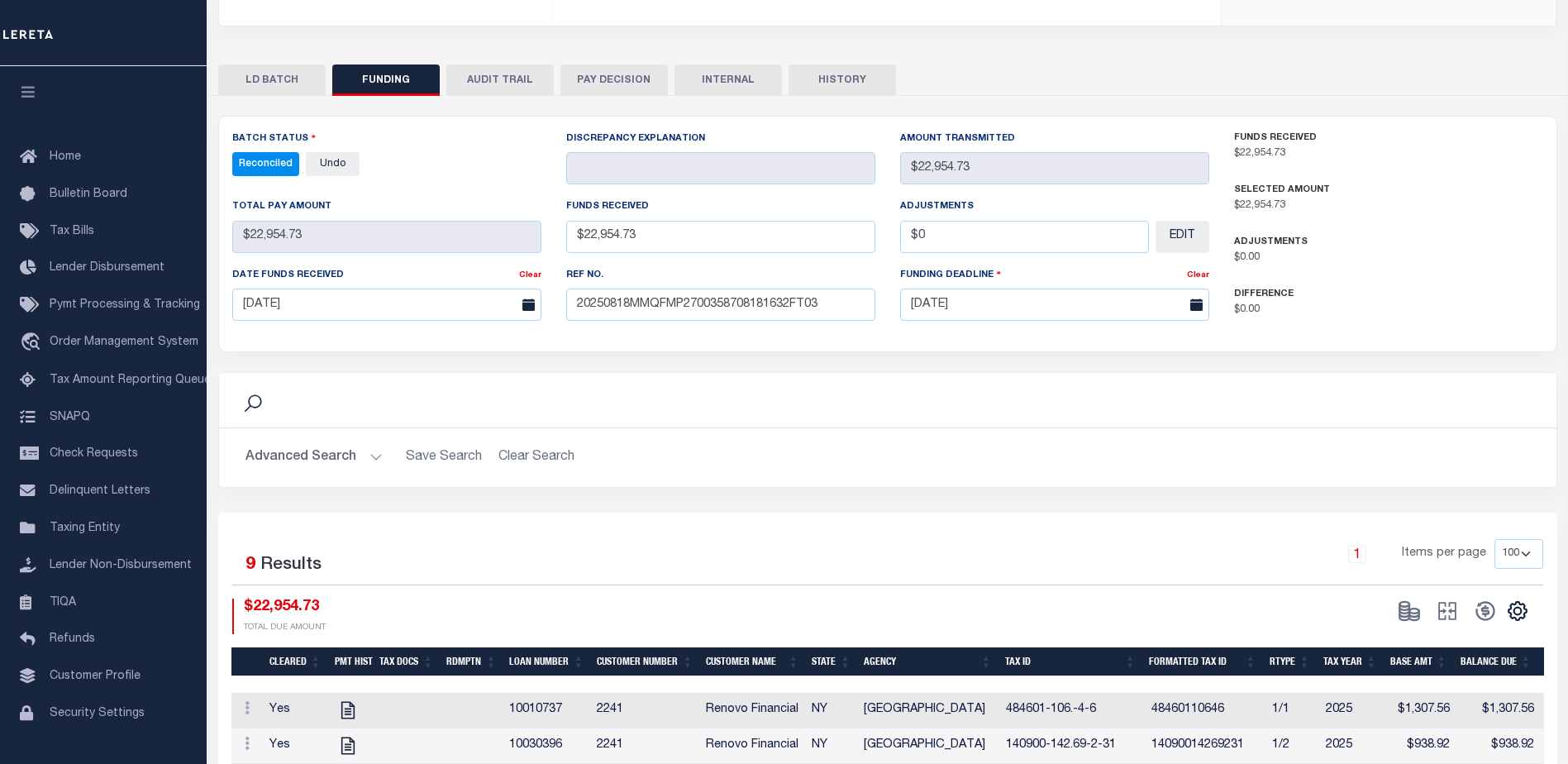
scroll to position [330, 0]
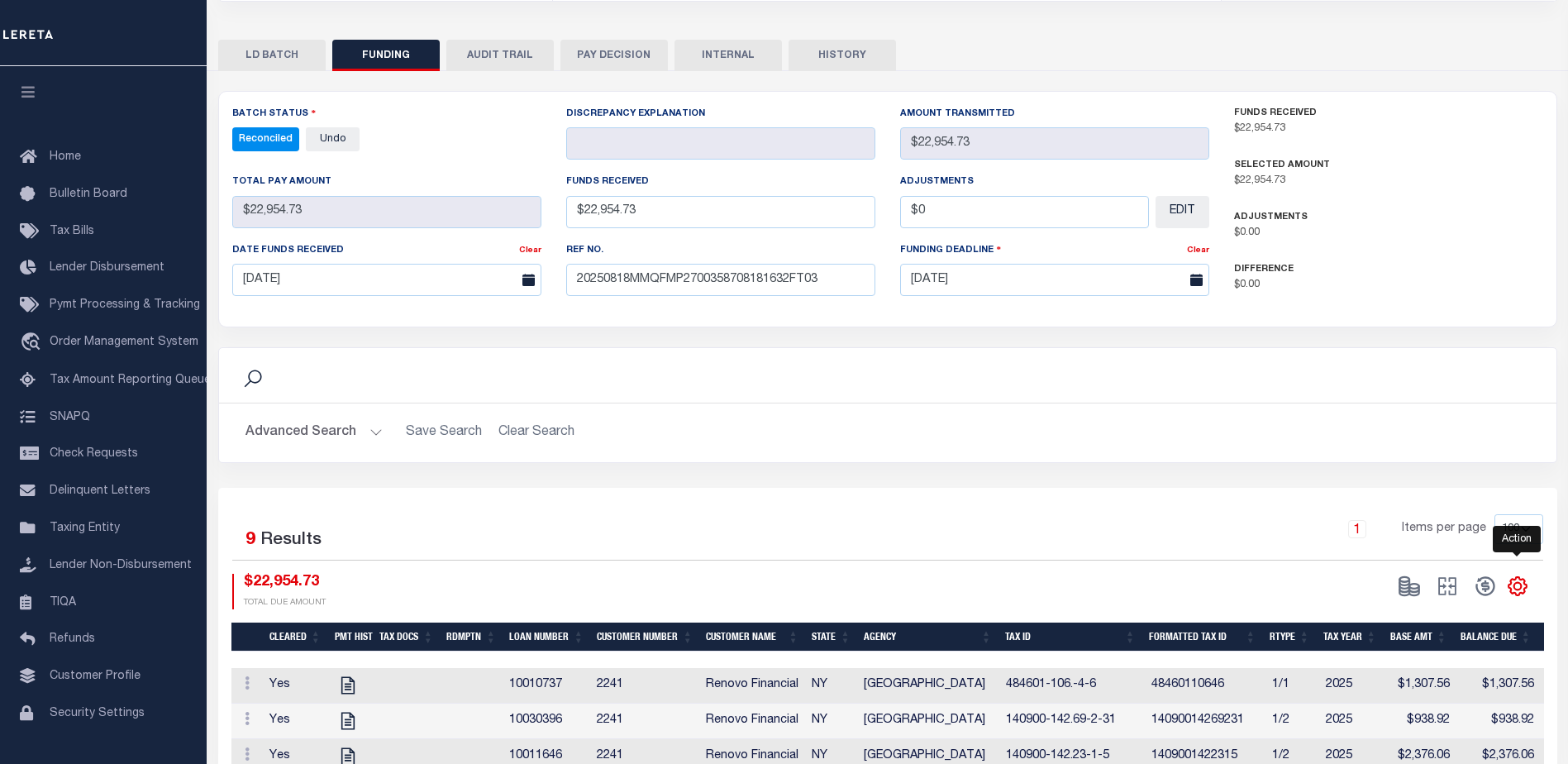
click at [1516, 583] on icon "" at bounding box center [1518, 586] width 7 height 7
click at [1416, 349] on link "CSV" at bounding box center [1450, 365] width 161 height 32
